Goal: Obtain resource: Obtain resource

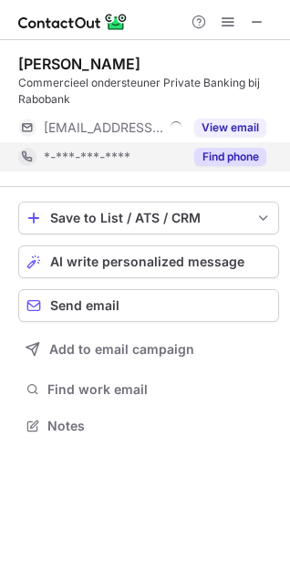
scroll to position [414, 290]
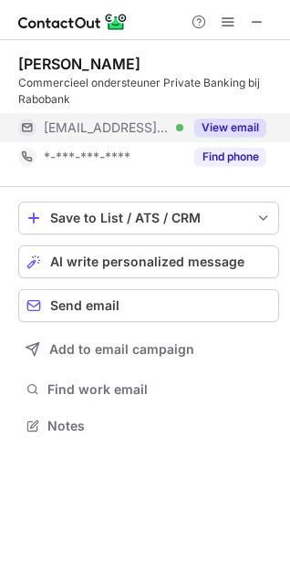
click at [225, 129] on button "View email" at bounding box center [230, 128] width 72 height 18
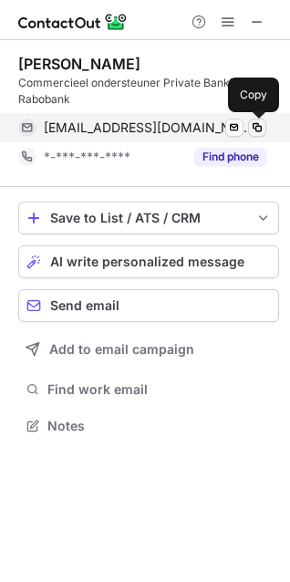
click at [260, 126] on span at bounding box center [257, 128] width 15 height 15
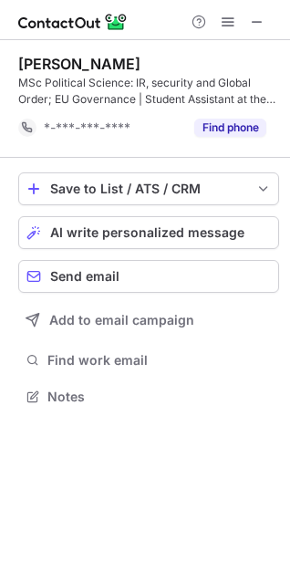
scroll to position [384, 290]
click at [260, 26] on span at bounding box center [257, 22] width 15 height 15
